Goal: Find specific page/section: Find specific page/section

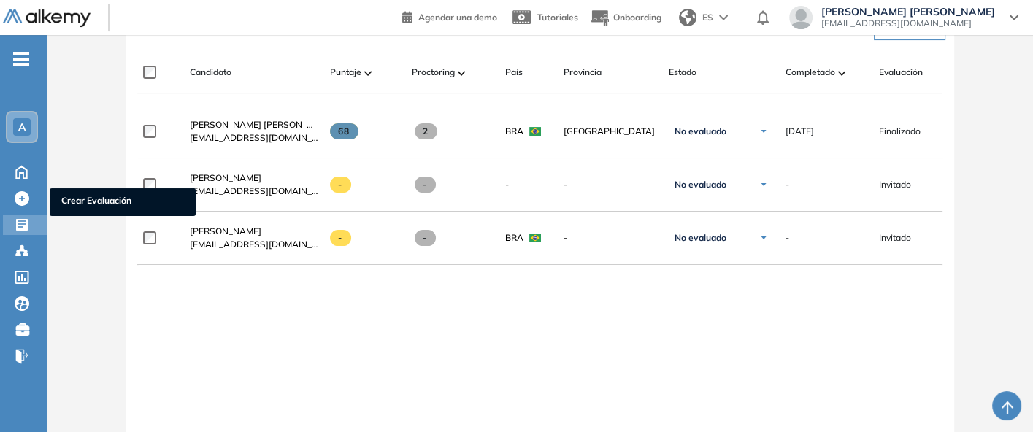
click at [23, 215] on div at bounding box center [24, 224] width 18 height 18
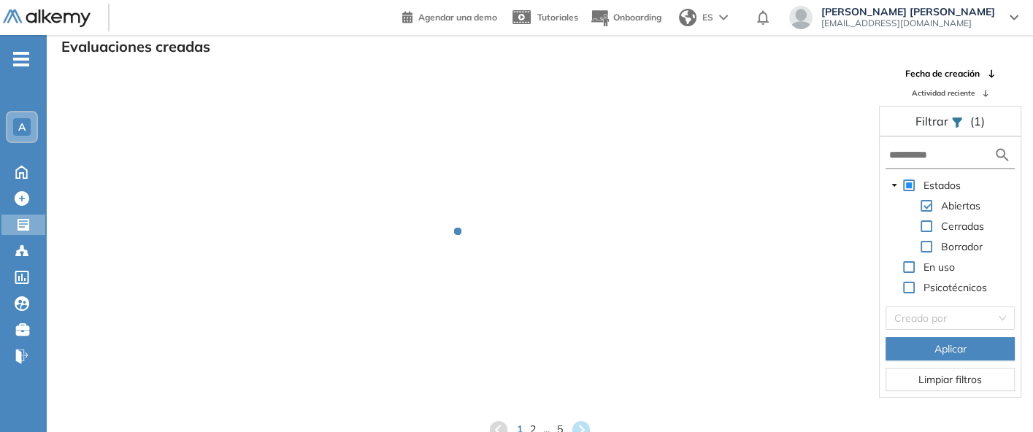
scroll to position [35, 0]
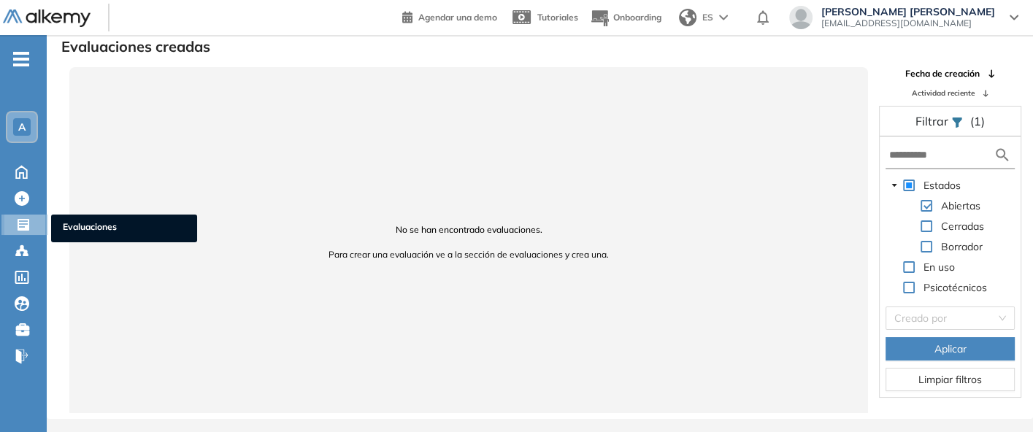
click at [30, 217] on icon at bounding box center [23, 224] width 15 height 15
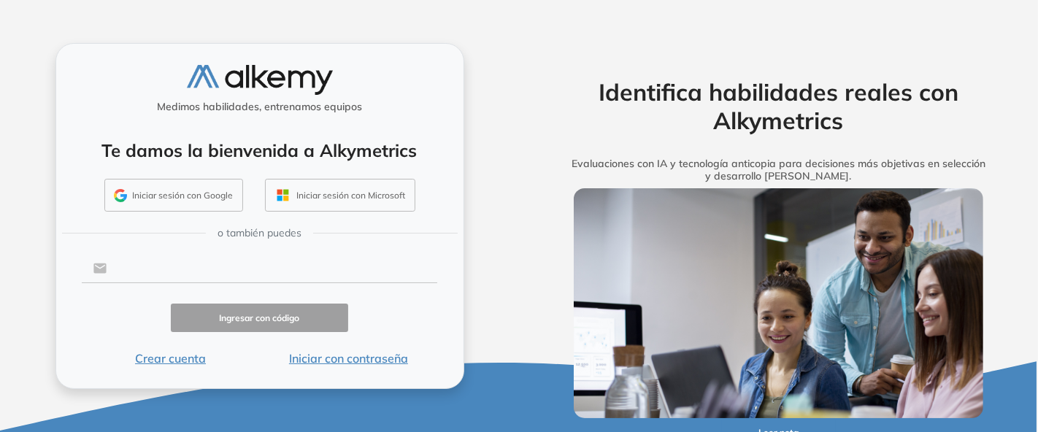
click at [228, 268] on input "text" at bounding box center [272, 269] width 331 height 28
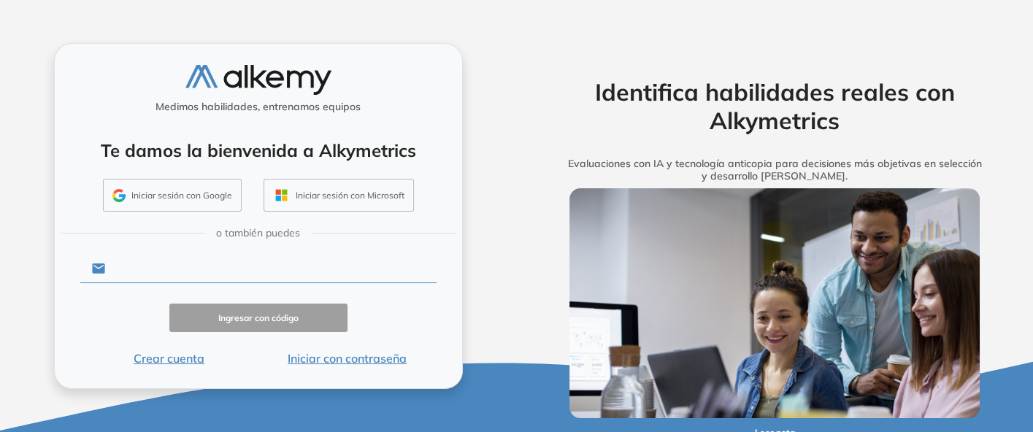
type input "**********"
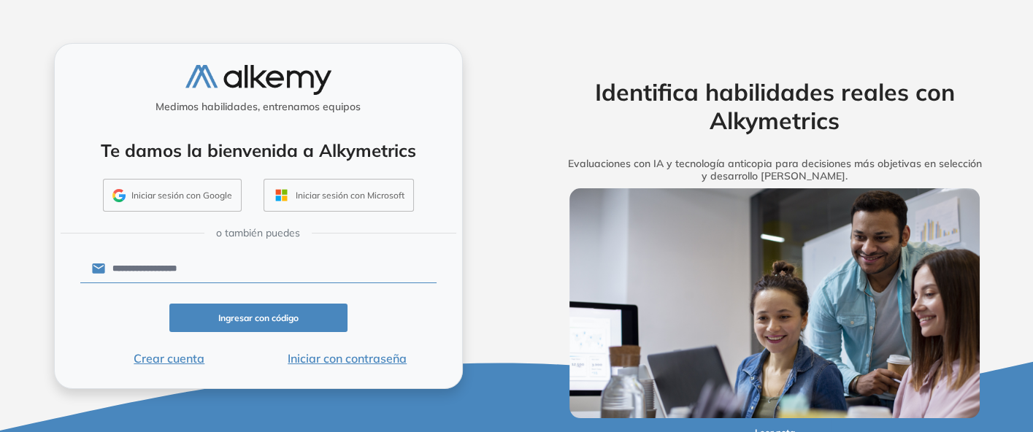
click at [242, 285] on form "**********" at bounding box center [258, 309] width 356 height 115
click at [245, 307] on button "Ingresar con código" at bounding box center [258, 318] width 178 height 28
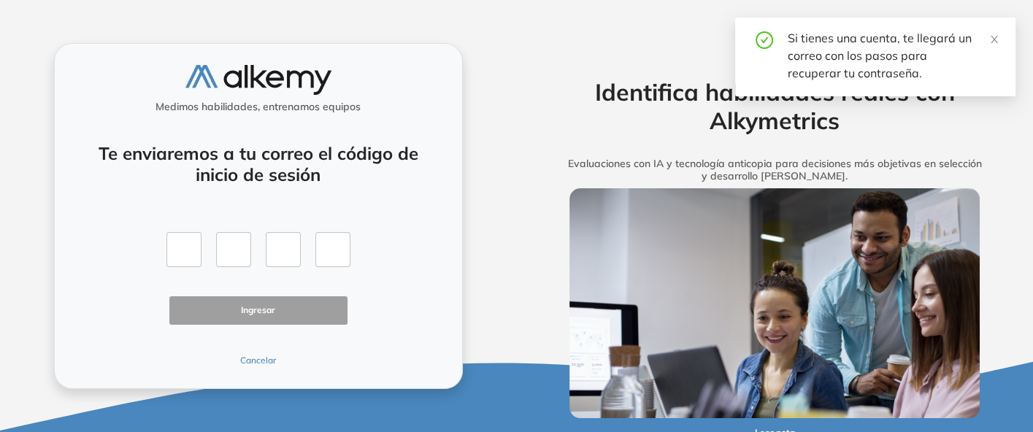
click at [268, 355] on button "Cancelar" at bounding box center [258, 360] width 178 height 13
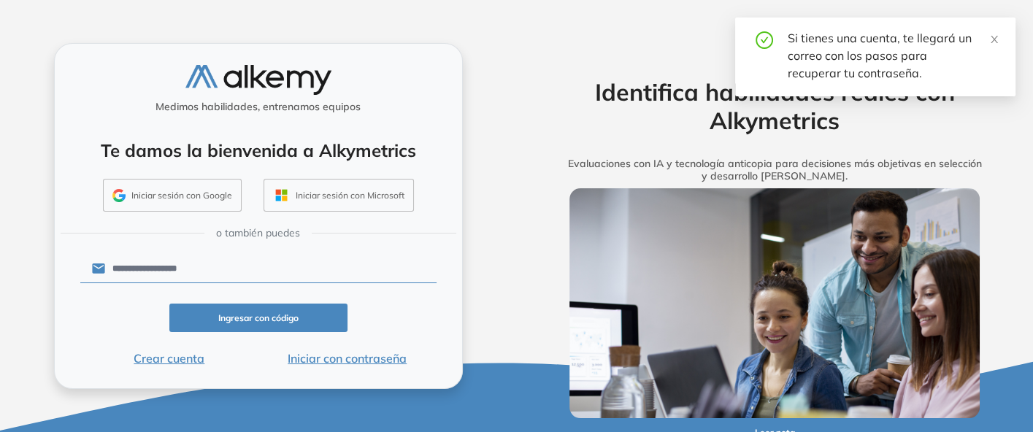
click at [390, 351] on button "Iniciar con contraseña" at bounding box center [347, 359] width 178 height 18
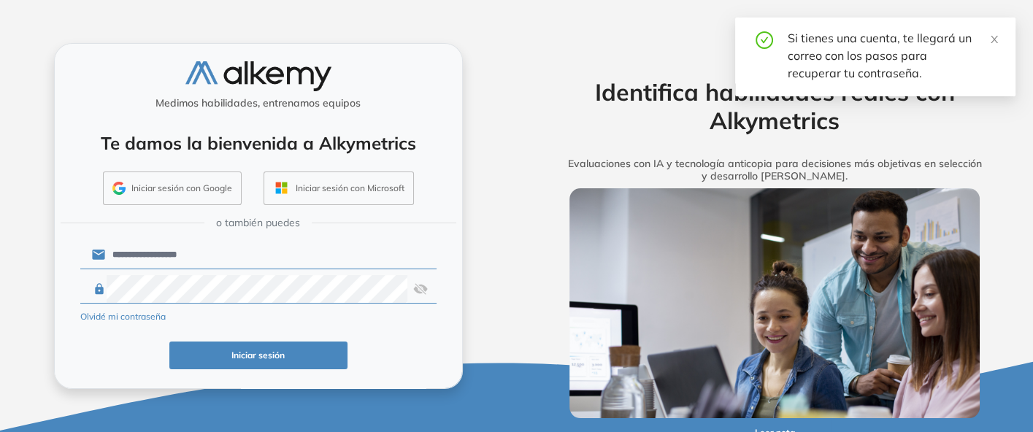
click at [277, 346] on button "Iniciar sesión" at bounding box center [258, 356] width 178 height 28
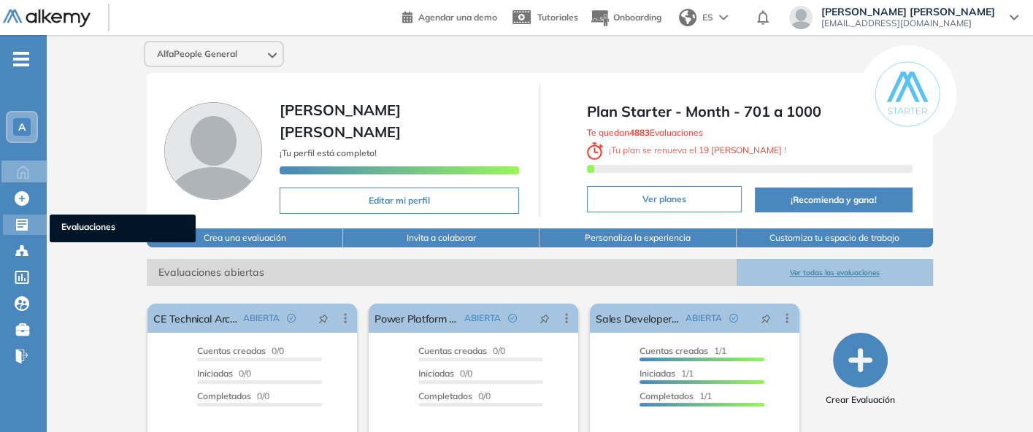
click at [31, 224] on div at bounding box center [24, 224] width 18 height 18
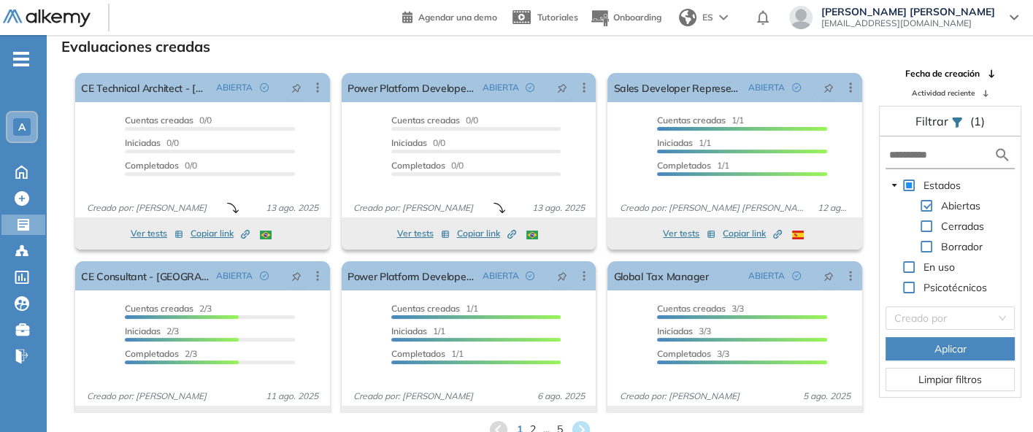
scroll to position [30, 0]
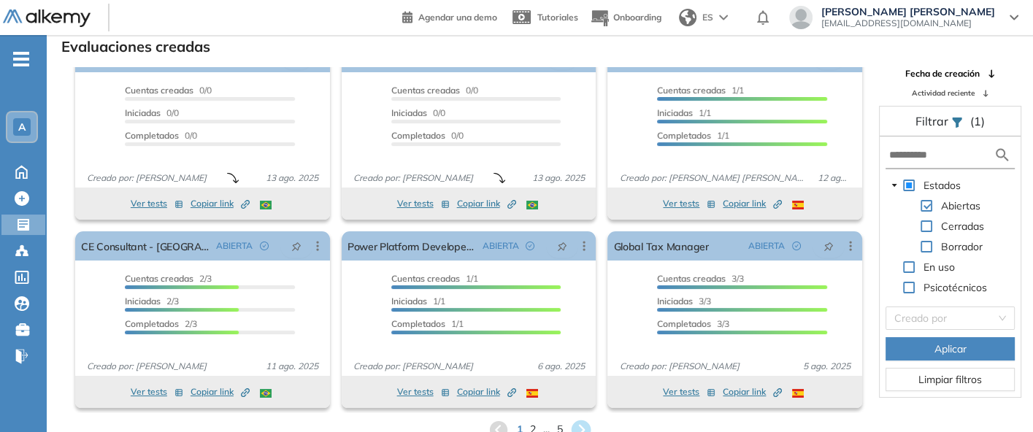
click at [579, 421] on icon at bounding box center [581, 430] width 20 height 20
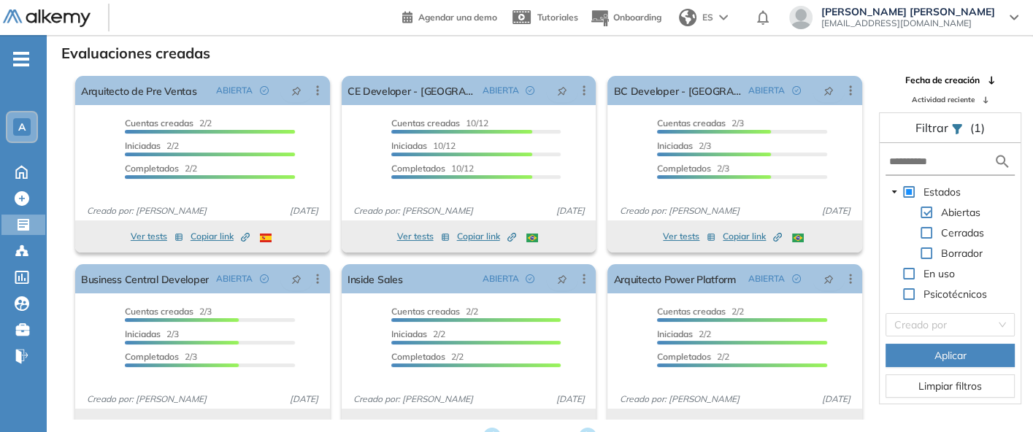
scroll to position [35, 0]
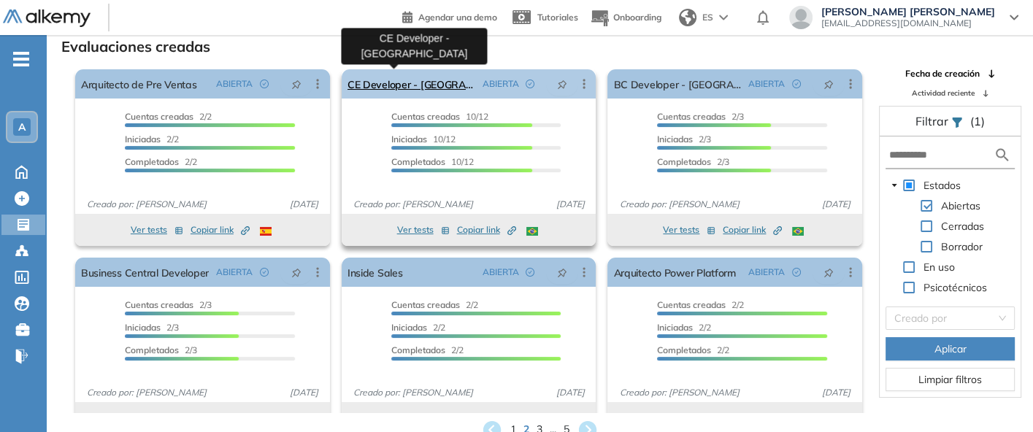
click at [389, 82] on link "CE Developer - [GEOGRAPHIC_DATA]" at bounding box center [411, 83] width 129 height 29
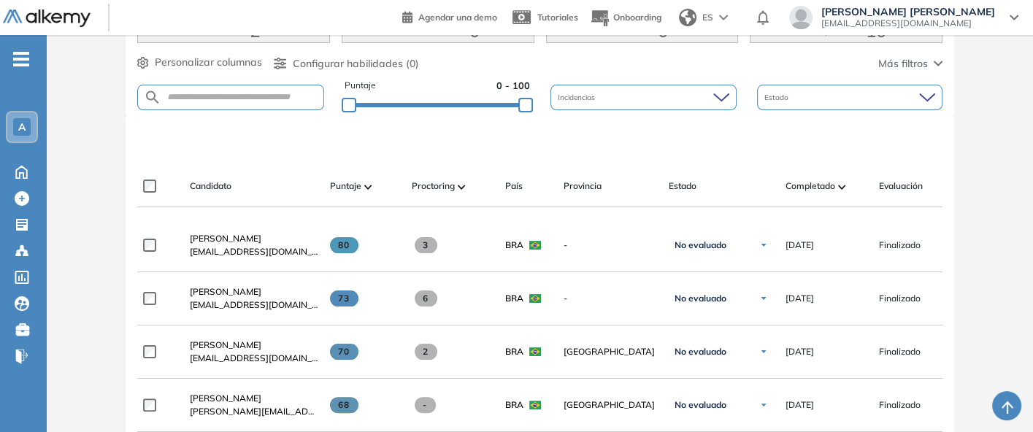
scroll to position [315, 0]
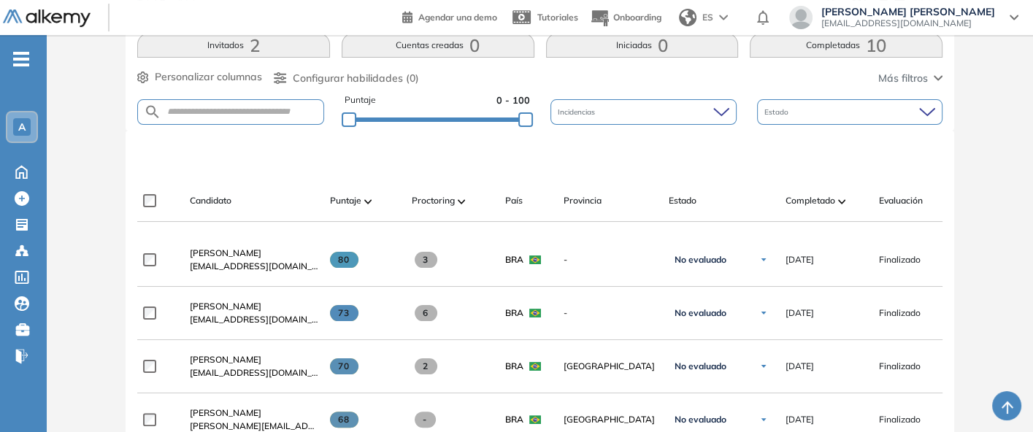
click at [825, 49] on button "Completadas 10" at bounding box center [845, 45] width 193 height 25
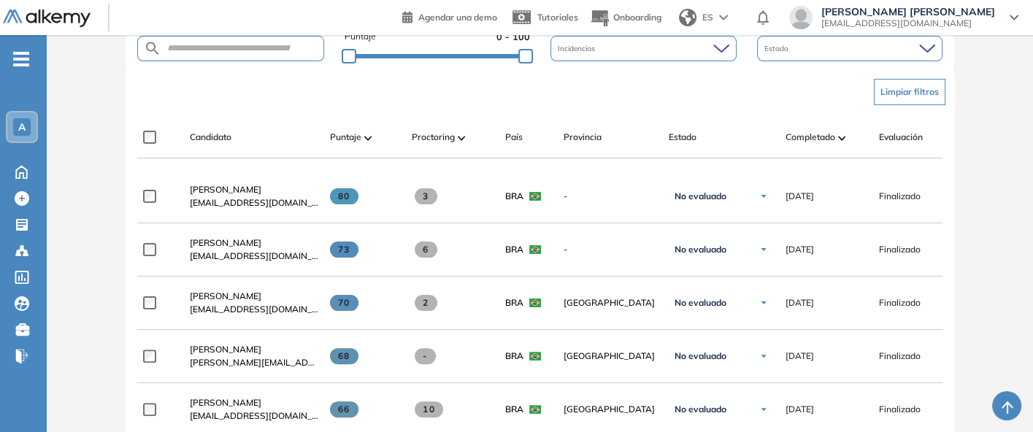
scroll to position [385, 0]
